Goal: Communication & Community: Answer question/provide support

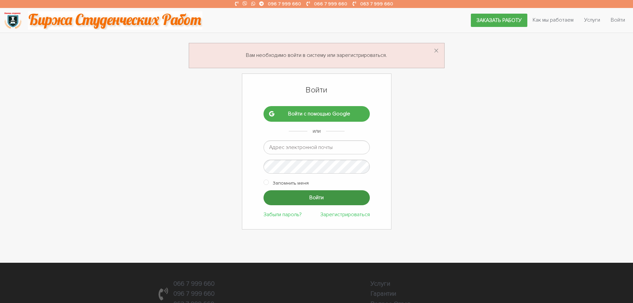
type input "[EMAIL_ADDRESS][DOMAIN_NAME]"
click at [298, 193] on input "Войти" at bounding box center [316, 197] width 106 height 15
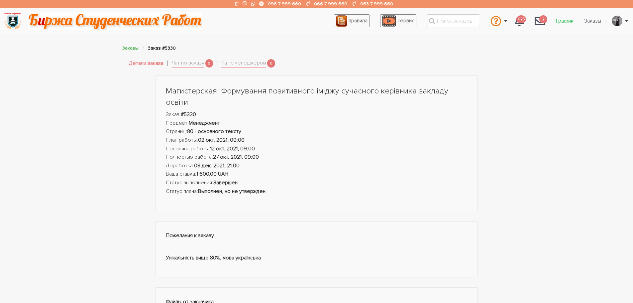
click at [561, 25] on link "График" at bounding box center [565, 21] width 28 height 13
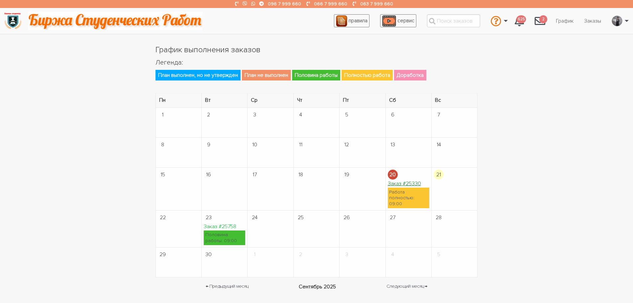
click at [395, 183] on link "Заказ #25330" at bounding box center [404, 183] width 33 height 7
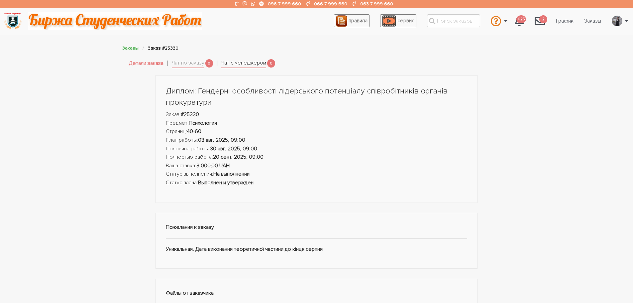
click at [233, 61] on link "Чат с менеджером" at bounding box center [243, 63] width 45 height 9
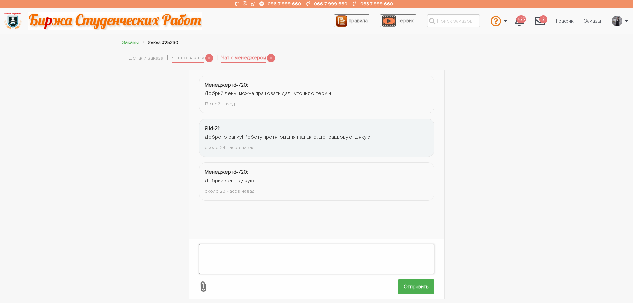
click at [250, 257] on textarea at bounding box center [316, 259] width 235 height 30
click at [372, 245] on textarea "Доброго ранку! Вибачте за затримання..... Вчора дуже було гучно в моэму мысты..…" at bounding box center [316, 259] width 235 height 30
click at [386, 245] on textarea "Доброго ранку! Вибачте за затримання..... Вчора дуже було гучно в моєму мысты..…" at bounding box center [316, 259] width 235 height 30
click at [392, 247] on textarea "Доброго ранку! Вибачте за затримання..... Вчора дуже було гучно в моєму місты..…" at bounding box center [316, 259] width 235 height 30
click at [401, 244] on textarea "Доброго ранку! Вибачте за затримання..... Вчора дуже було гучно в моєму місті..…" at bounding box center [316, 259] width 235 height 30
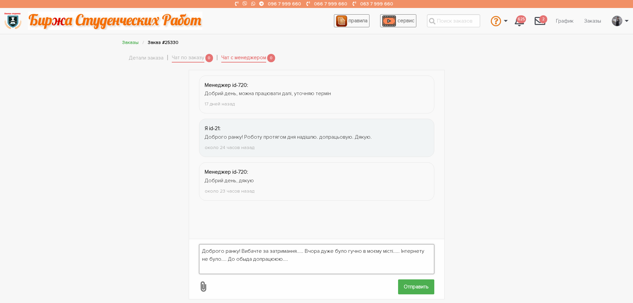
click at [221, 255] on textarea "Доброго ранку! Вибачте за затримання..... Вчора дуже було гучно в моєму місті..…" at bounding box center [316, 259] width 235 height 30
click at [276, 255] on textarea "Доброго ранку! Вибачте за затримання..... Вчора дуже було гучно в моєму місті..…" at bounding box center [316, 259] width 235 height 30
type textarea "Доброго ранку! Вибачте за затримання..... Вчора дуже було гучно в моєму місті..…"
click at [407, 285] on input "Отправить" at bounding box center [416, 286] width 36 height 15
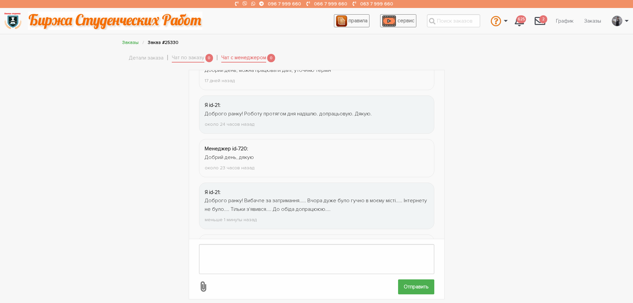
scroll to position [67, 0]
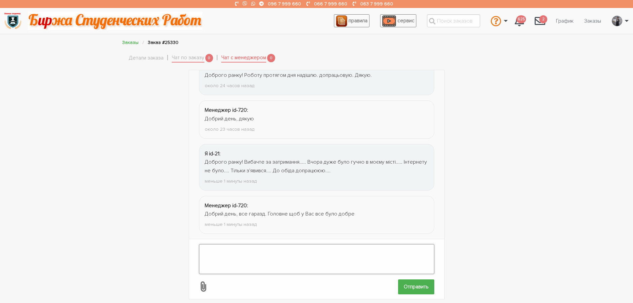
click at [227, 251] on textarea at bounding box center [316, 259] width 235 height 30
click at [242, 245] on textarea "Вчора протягом 5 годин 4 дрони кружляли над містом....." at bounding box center [316, 259] width 235 height 30
click at [339, 246] on textarea "Вчора протягом 5 годин 4 дрони кружляли над містом....." at bounding box center [316, 259] width 235 height 30
type textarea "Вчора протягом 5 годин 4 дрони кружляли над містом..... А потім попадали....."
drag, startPoint x: 262, startPoint y: 244, endPoint x: 265, endPoint y: 246, distance: 4.2
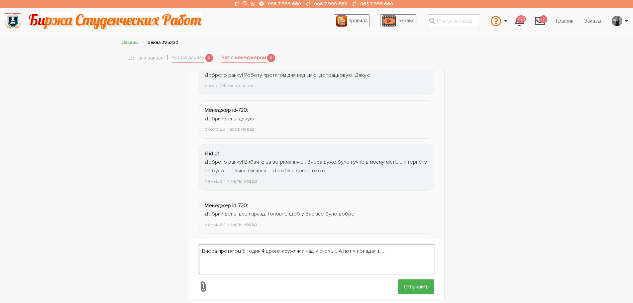
click at [265, 246] on textarea "Вчора протягом 5 годин 4 дрони кружляли над містом..... А потім попадали....." at bounding box center [316, 259] width 235 height 30
drag, startPoint x: 392, startPoint y: 246, endPoint x: 194, endPoint y: 245, distance: 197.7
click at [194, 245] on form "Вчора протягом 5 годин 4 дрони кружляли над містом..... А потім попадали..... О…" at bounding box center [316, 269] width 255 height 60
type textarea "Дякую!"
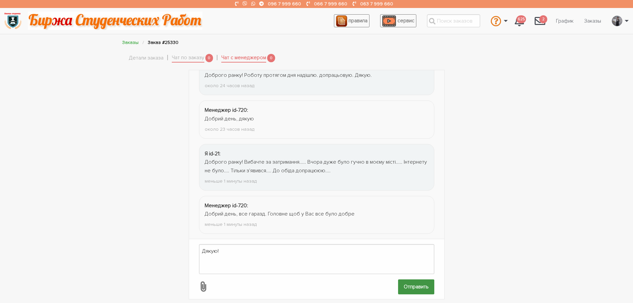
click at [409, 279] on input "Отправить" at bounding box center [416, 286] width 36 height 15
